Goal: Task Accomplishment & Management: Complete application form

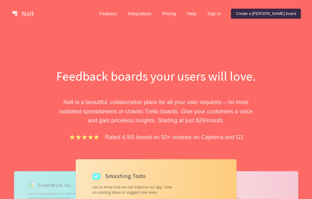
click at [226, 14] on link "Sign in" at bounding box center [215, 14] width 24 height 10
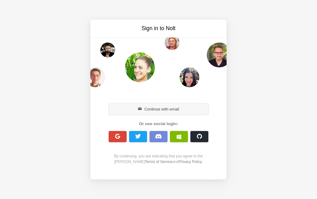
click at [158, 107] on button "Continue with email" at bounding box center [159, 108] width 100 height 11
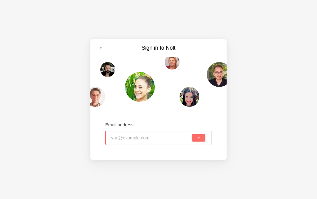
type input "agb16522@laoia.com"
click at [198, 140] on button "submit" at bounding box center [198, 137] width 13 height 7
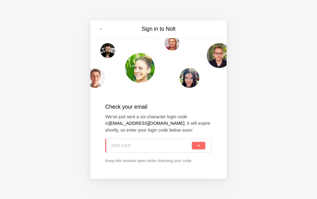
paste input "RQ2-T1Y"
type input "RQ2-T1Y"
click at [190, 148] on input "RQ2-T1Y" at bounding box center [151, 145] width 80 height 14
click at [196, 147] on button "submit" at bounding box center [198, 145] width 13 height 7
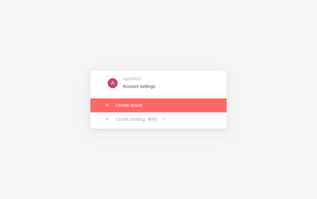
click at [131, 101] on link at bounding box center [158, 105] width 136 height 14
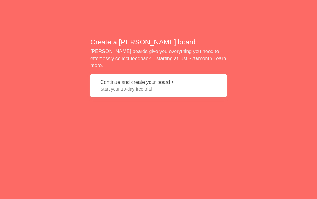
click at [117, 78] on button "Continue and create your board Start your 10-day free trial" at bounding box center [158, 85] width 136 height 23
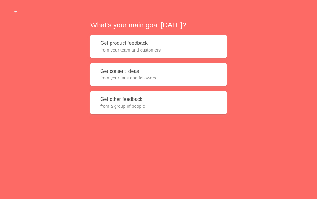
click at [130, 72] on button "Get content ideas from your fans and followers" at bounding box center [158, 74] width 136 height 23
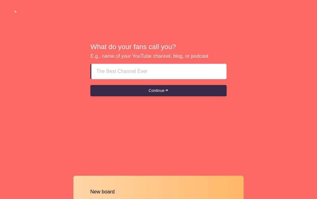
type input "Escort Girl Al ain **(( +971569636398 ))**"
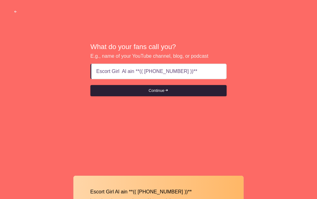
click at [166, 92] on button "Continue" at bounding box center [158, 90] width 136 height 11
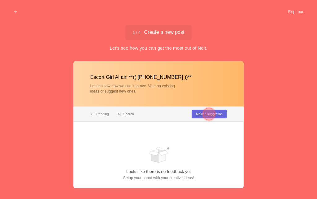
click at [293, 13] on button "Skip tour" at bounding box center [295, 11] width 31 height 11
